Goal: Task Accomplishment & Management: Manage account settings

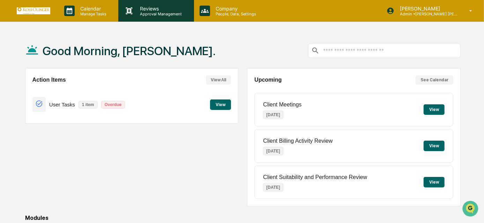
click at [174, 1] on div "Reviews Approval Management" at bounding box center [155, 11] width 75 height 22
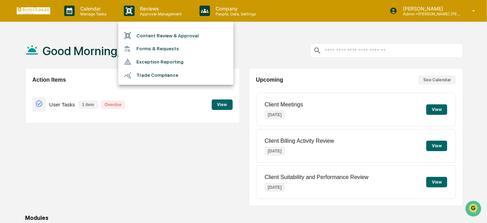
click at [97, 12] on div at bounding box center [243, 111] width 487 height 223
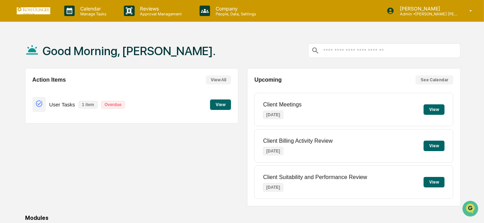
click at [97, 12] on p "Manage Tasks" at bounding box center [92, 14] width 35 height 5
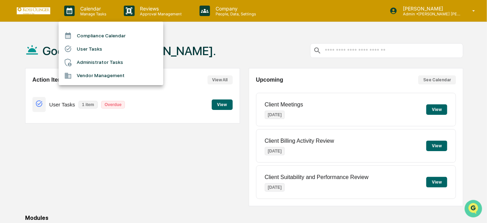
click at [472, 205] on img "Open customer support" at bounding box center [472, 208] width 17 height 14
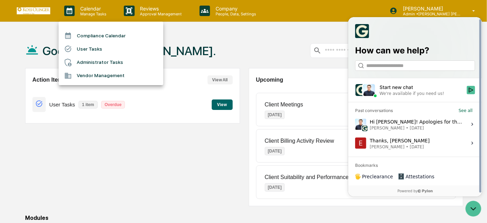
click at [423, 126] on span "[PERSON_NAME] • [DATE]" at bounding box center [415, 128] width 93 height 6
click at [355, 125] on button "View issue" at bounding box center [354, 124] width 0 height 0
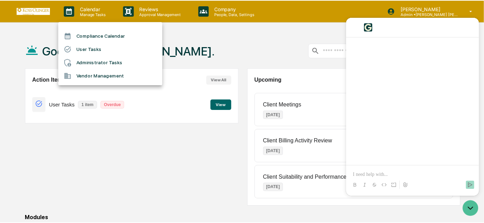
scroll to position [753, 0]
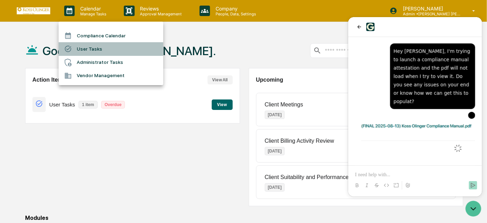
click at [94, 52] on li "User Tasks" at bounding box center [111, 48] width 105 height 13
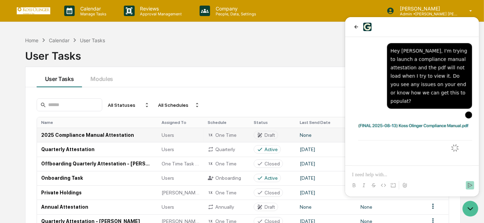
click at [94, 131] on td "2025 Compliance Manual Attestation" at bounding box center [97, 135] width 120 height 14
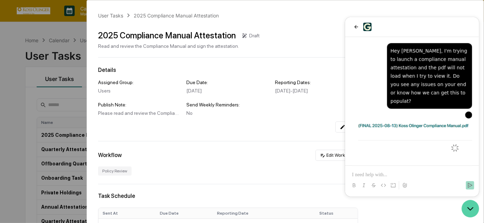
click at [470, 206] on icon "Open customer support" at bounding box center [469, 208] width 17 height 17
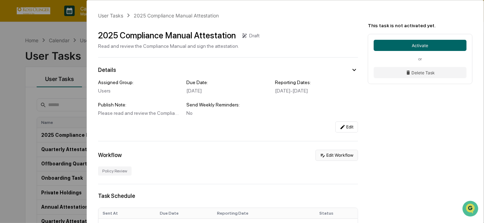
click at [340, 159] on button "Edit Workflow" at bounding box center [336, 155] width 43 height 11
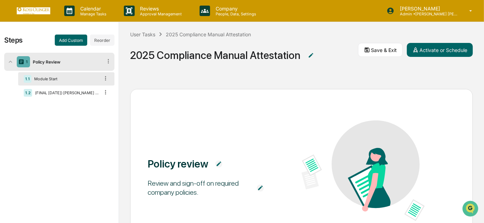
scroll to position [63, 0]
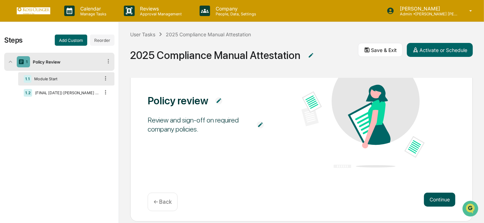
click at [433, 201] on button "Continue" at bounding box center [439, 200] width 31 height 14
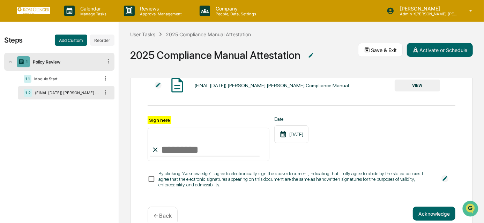
click at [411, 81] on button "VIEW" at bounding box center [417, 86] width 45 height 12
